Goal: Navigation & Orientation: Find specific page/section

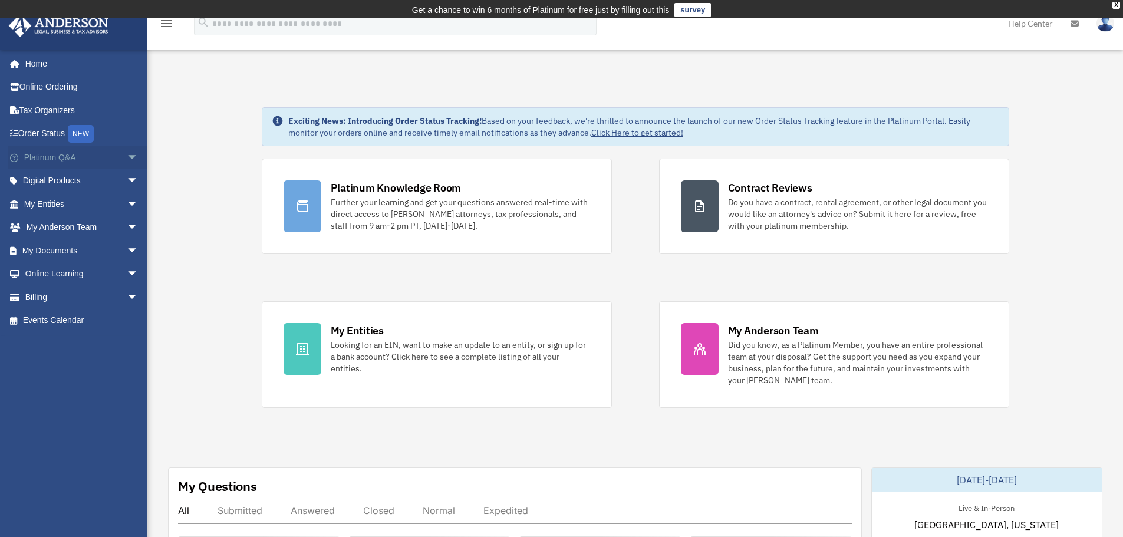
click at [127, 157] on span "arrow_drop_down" at bounding box center [139, 158] width 24 height 24
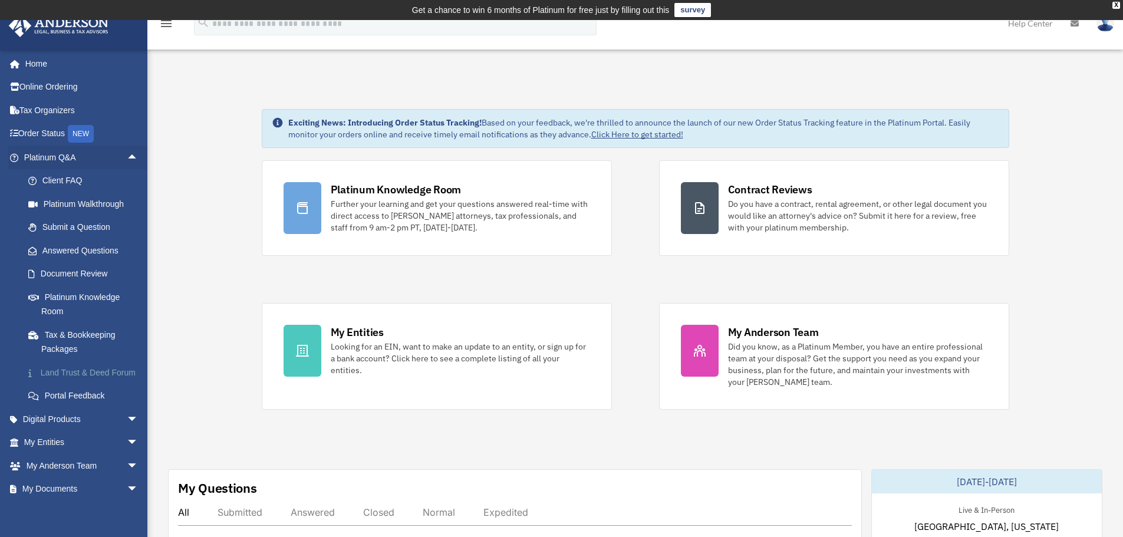
click at [108, 374] on link "Land Trust & Deed Forum" at bounding box center [87, 373] width 140 height 24
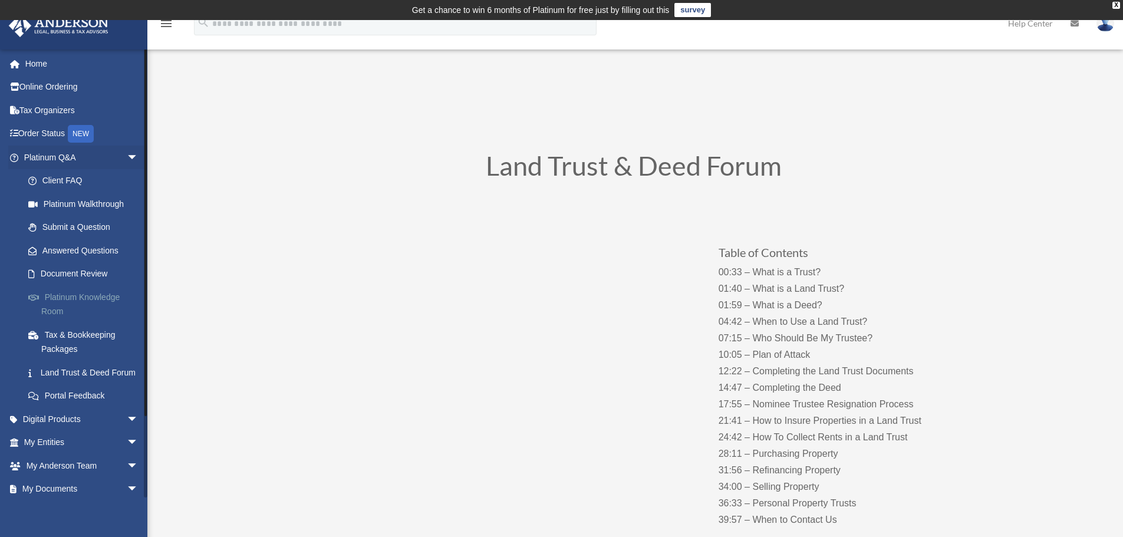
click at [104, 318] on link "Platinum Knowledge Room" at bounding box center [87, 304] width 140 height 38
